Goal: Unclear

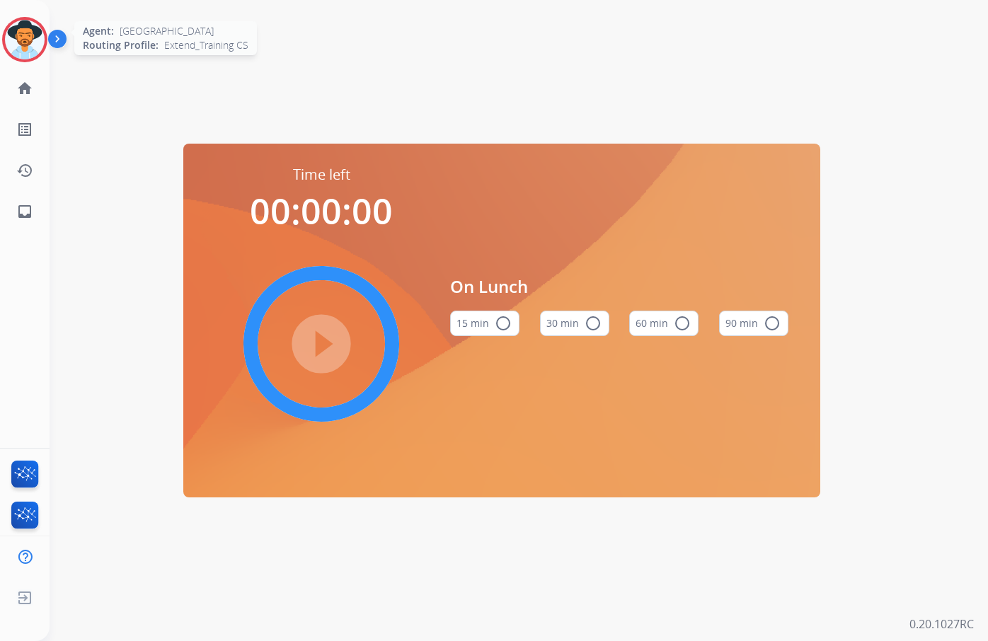
click at [30, 33] on img at bounding box center [25, 40] width 40 height 40
